Goal: Transaction & Acquisition: Subscribe to service/newsletter

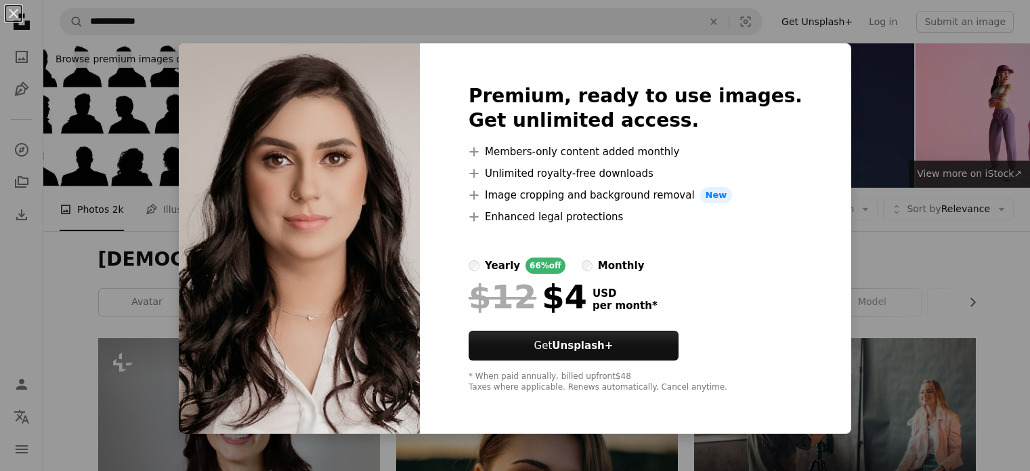
scroll to position [5824, 0]
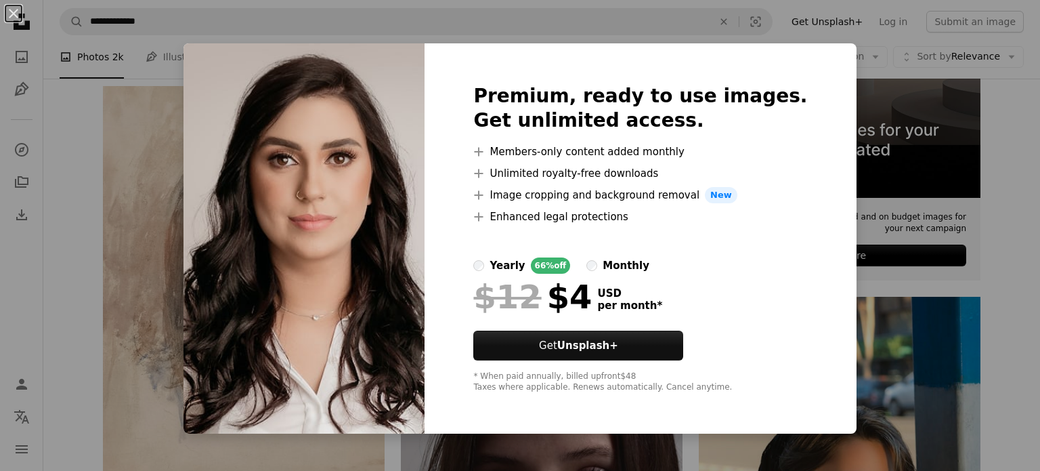
click at [869, 162] on div "An X shape Premium, ready to use images. Get unlimited access. A plus sign Memb…" at bounding box center [520, 235] width 1040 height 471
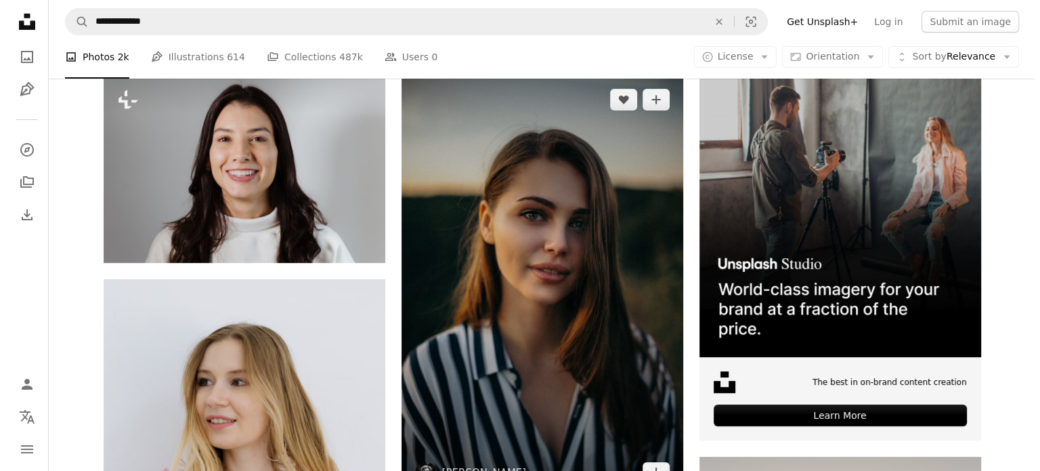
scroll to position [205, 0]
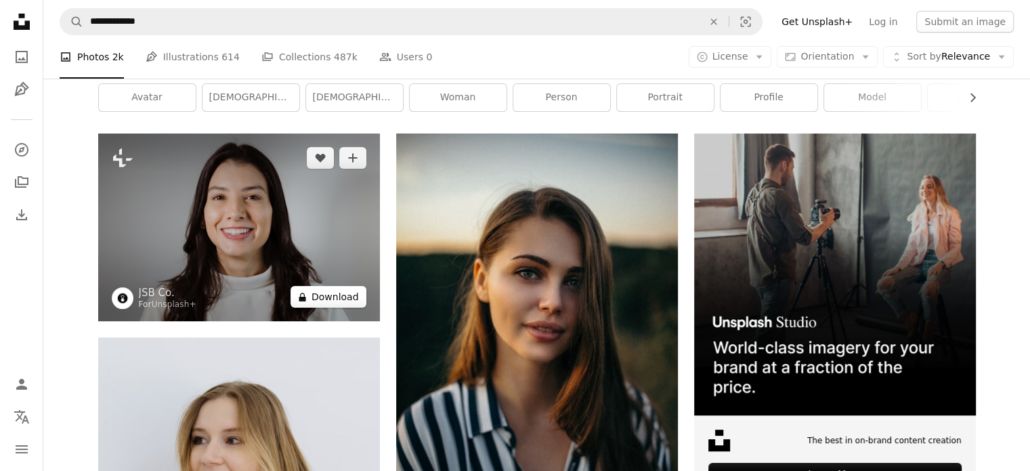
click at [307, 291] on button "A lock Download" at bounding box center [329, 297] width 76 height 22
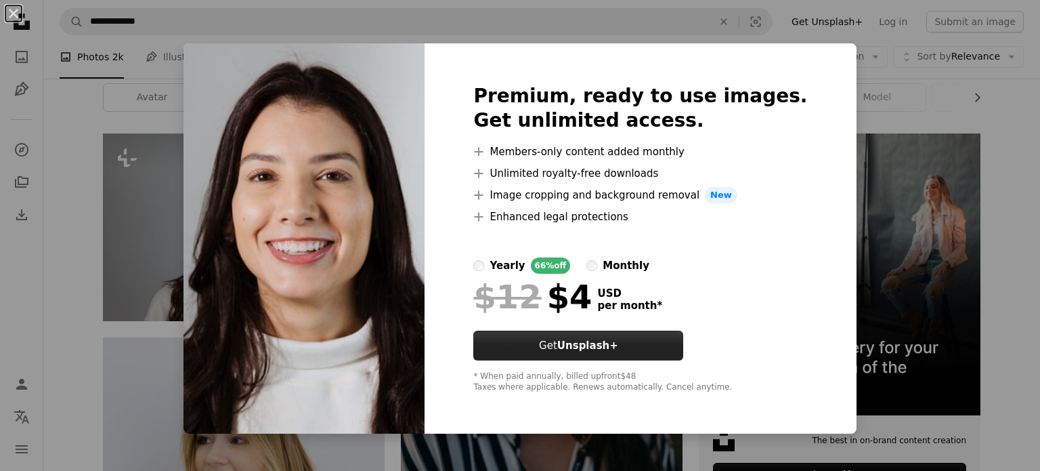
click at [609, 340] on strong "Unsplash+" at bounding box center [587, 345] width 61 height 12
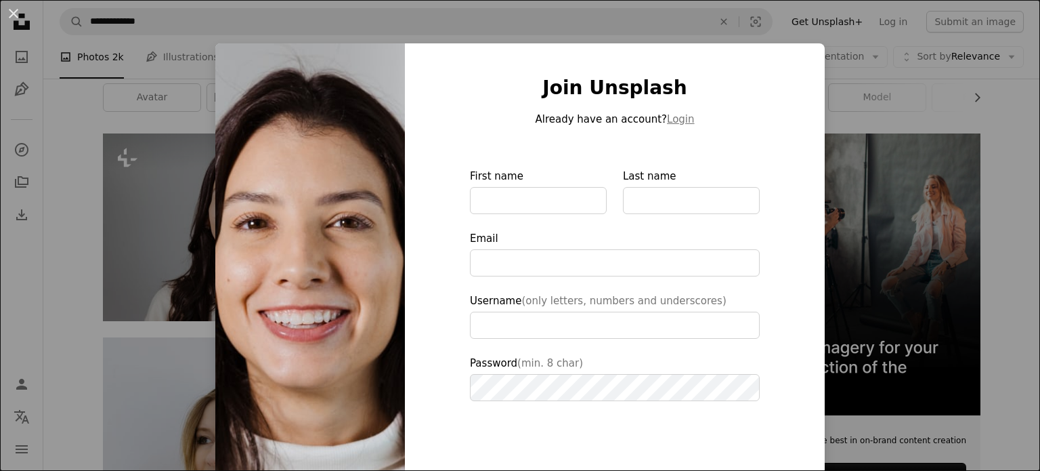
click at [796, 59] on div "Join Unsplash Already have an account? Login First name Last name Email Usernam…" at bounding box center [615, 306] width 420 height 526
click at [840, 130] on div "An X shape Join Unsplash Already have an account? Login First name Last name Em…" at bounding box center [520, 235] width 1040 height 471
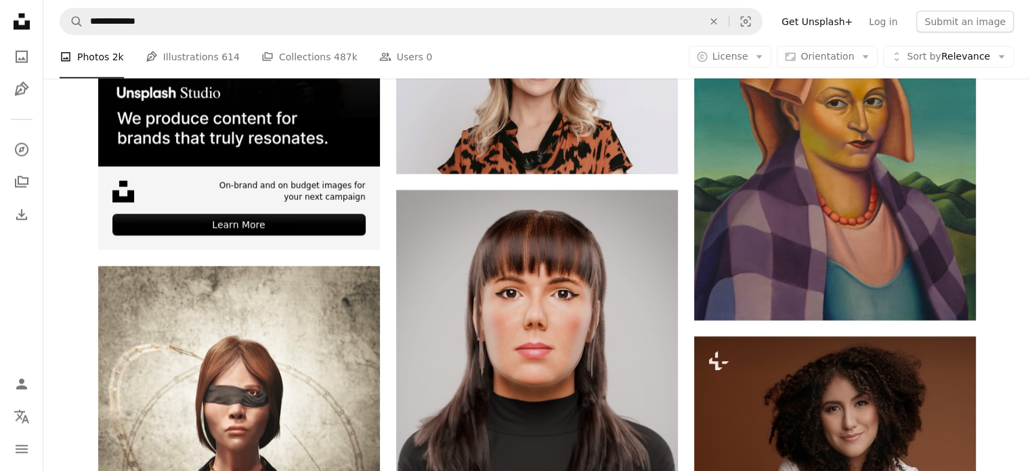
scroll to position [3116, 0]
